Goal: Answer question/provide support: Share knowledge or assist other users

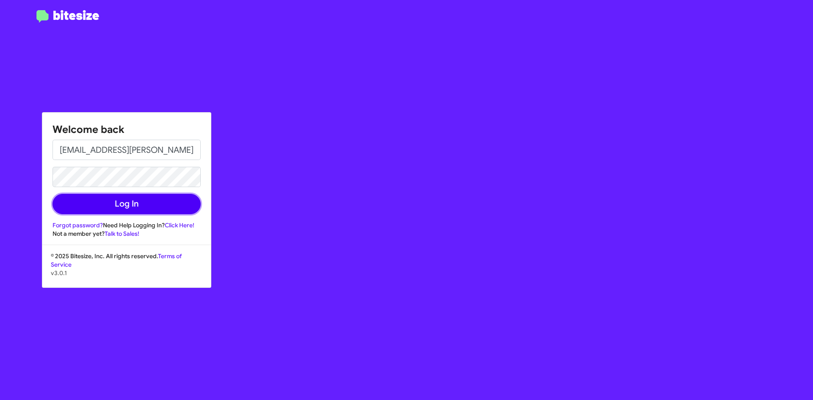
click at [123, 211] on button "Log In" at bounding box center [127, 204] width 148 height 20
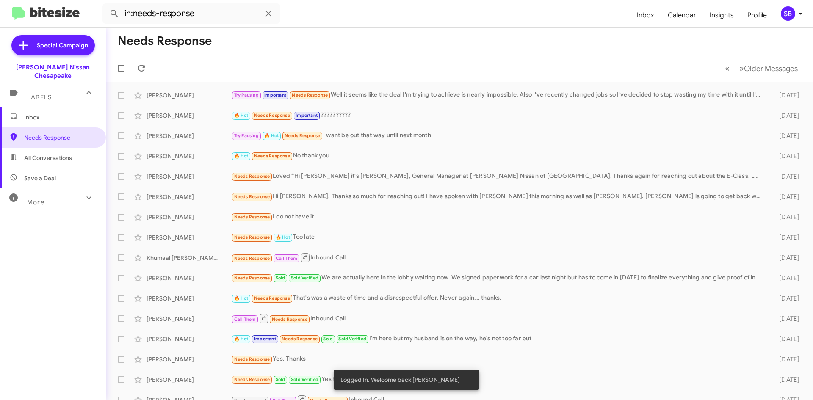
click at [45, 148] on span "All Conversations" at bounding box center [53, 158] width 106 height 20
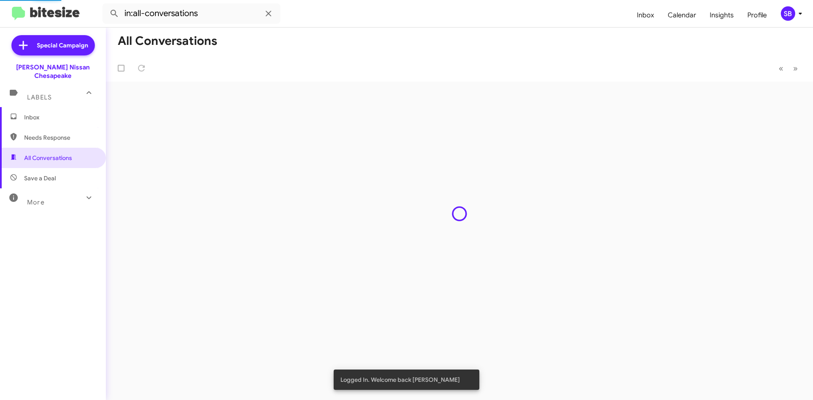
click at [45, 133] on span "Needs Response" at bounding box center [60, 137] width 72 height 8
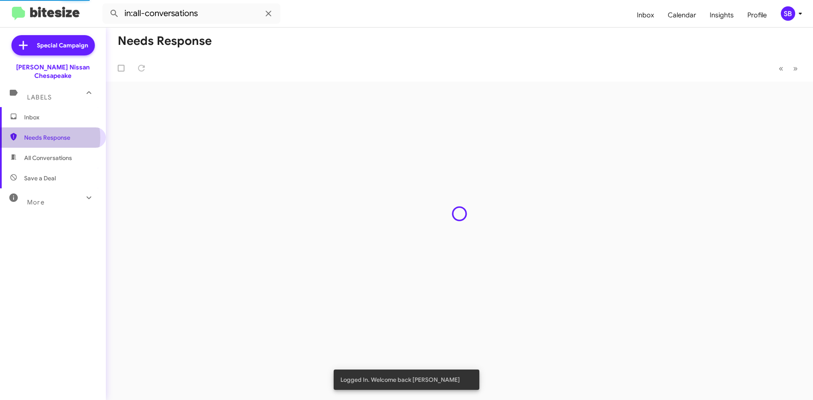
type input "in:needs-response"
